Goal: Find contact information: Find contact information

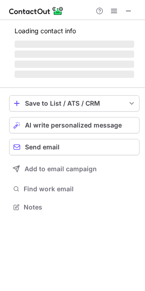
scroll to position [220, 145]
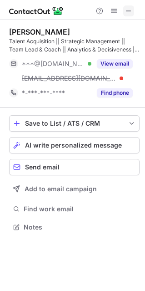
click at [130, 10] on span at bounding box center [128, 10] width 7 height 7
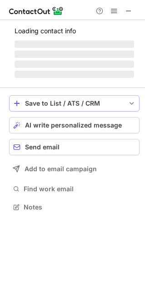
scroll to position [220, 145]
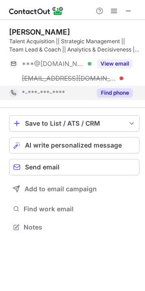
click at [113, 95] on button "Find phone" at bounding box center [115, 92] width 36 height 9
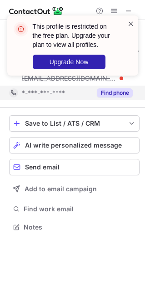
click at [131, 22] on span at bounding box center [130, 23] width 7 height 9
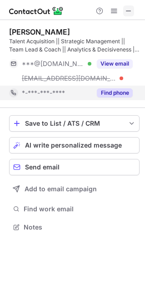
click at [131, 11] on span at bounding box center [128, 10] width 7 height 7
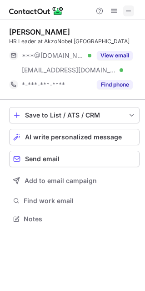
scroll to position [212, 145]
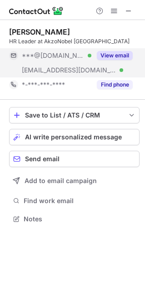
click at [109, 54] on button "View email" at bounding box center [115, 55] width 36 height 9
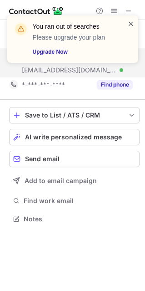
click at [130, 23] on span at bounding box center [130, 23] width 7 height 9
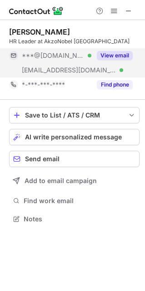
click at [130, 7] on span at bounding box center [128, 10] width 7 height 7
